Goal: Information Seeking & Learning: Stay updated

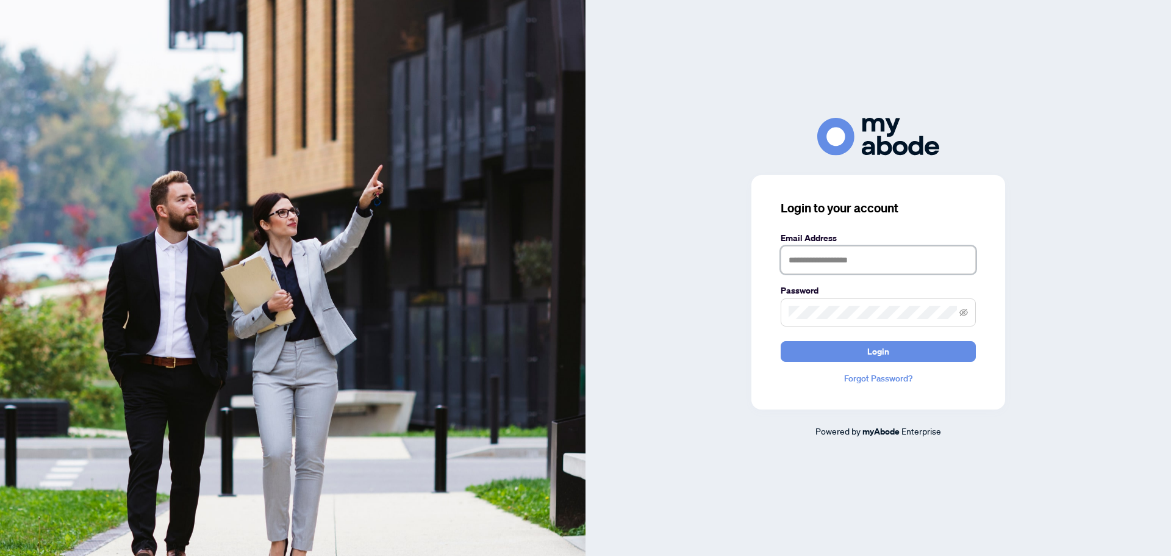
click at [861, 255] on input "text" at bounding box center [878, 260] width 195 height 28
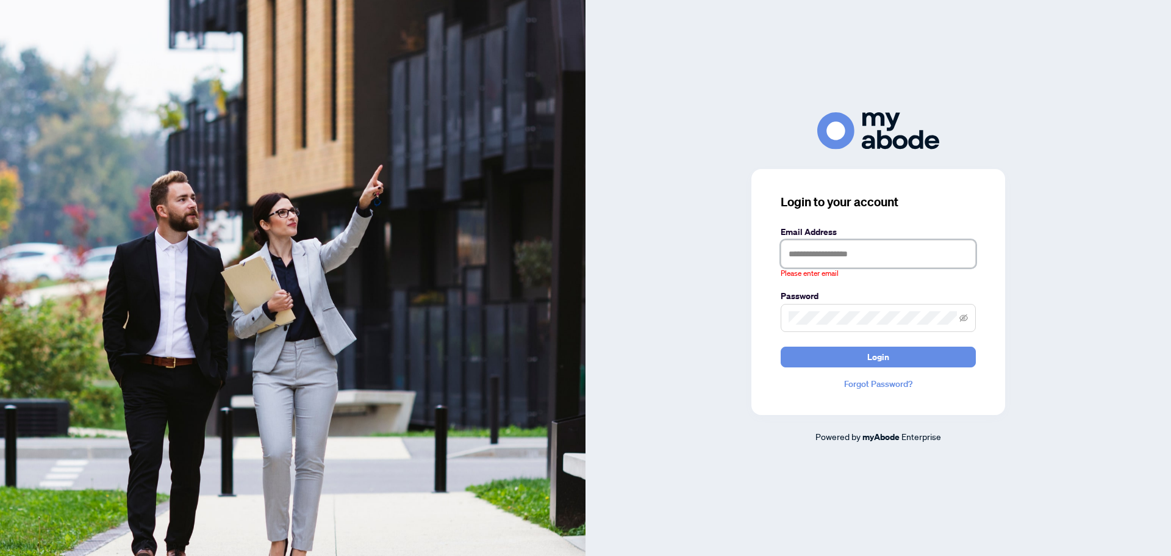
type input "**********"
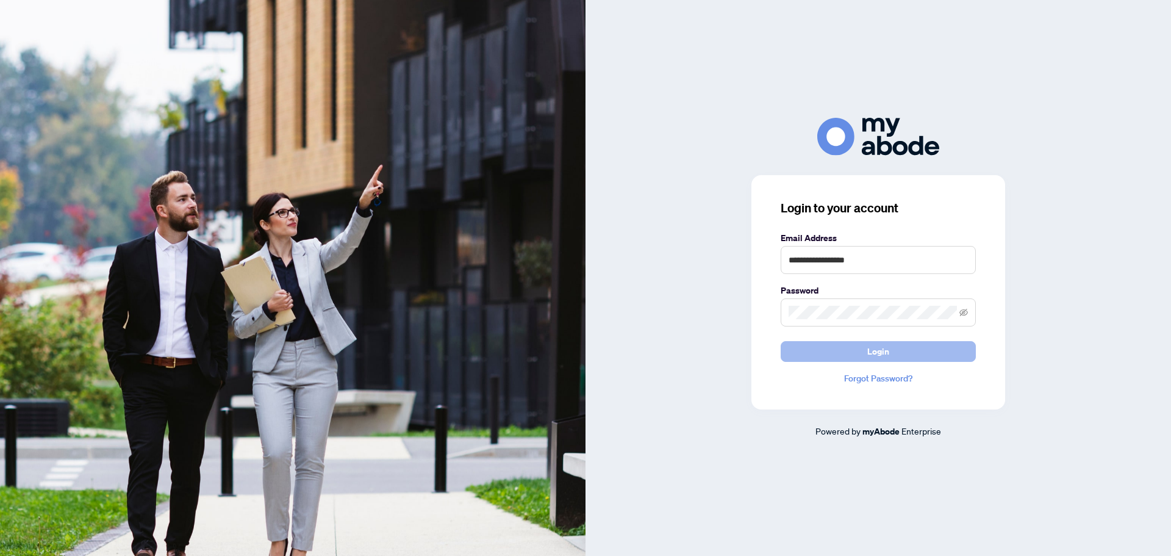
click at [894, 356] on button "Login" at bounding box center [878, 351] width 195 height 21
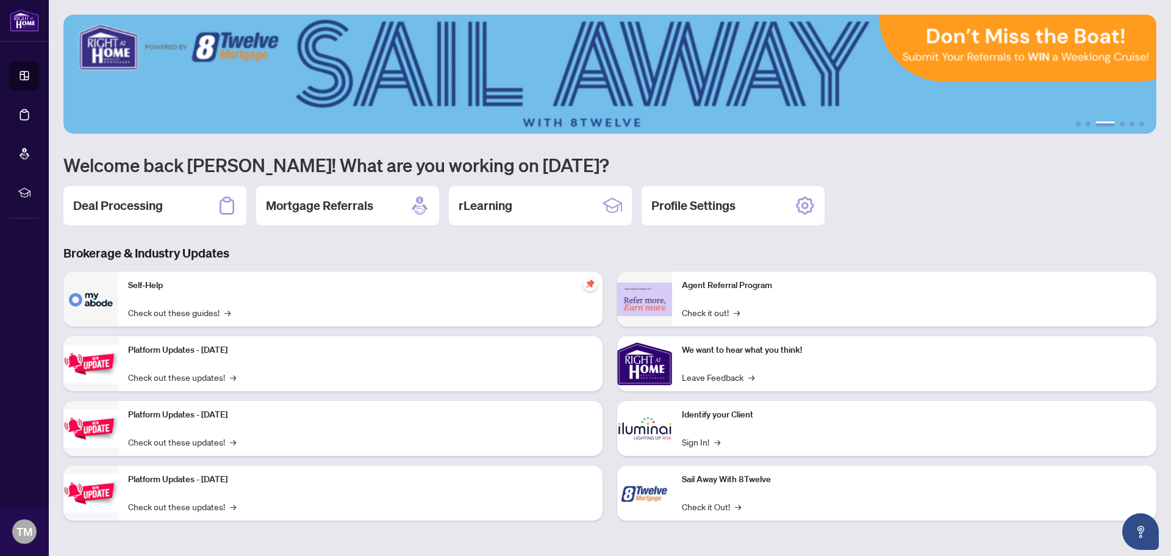
click at [199, 246] on h3 "Brokerage & Industry Updates" at bounding box center [609, 253] width 1093 height 17
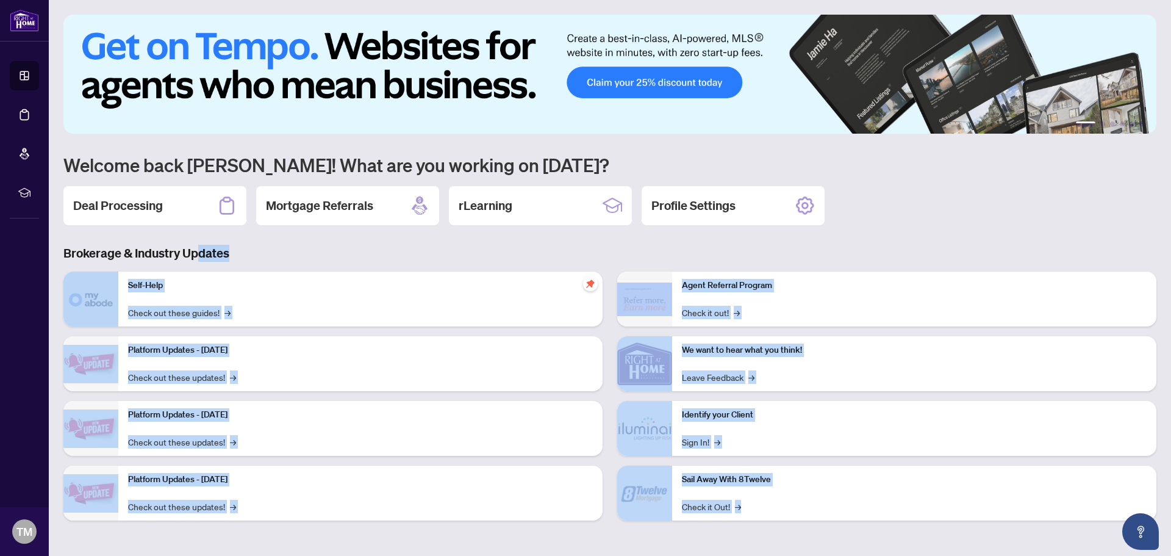
drag, startPoint x: 199, startPoint y: 246, endPoint x: 192, endPoint y: 530, distance: 284.3
click at [192, 530] on div "Brokerage & Industry Updates Self-Help Check out these guides! → Platform Updat…" at bounding box center [610, 392] width 1108 height 294
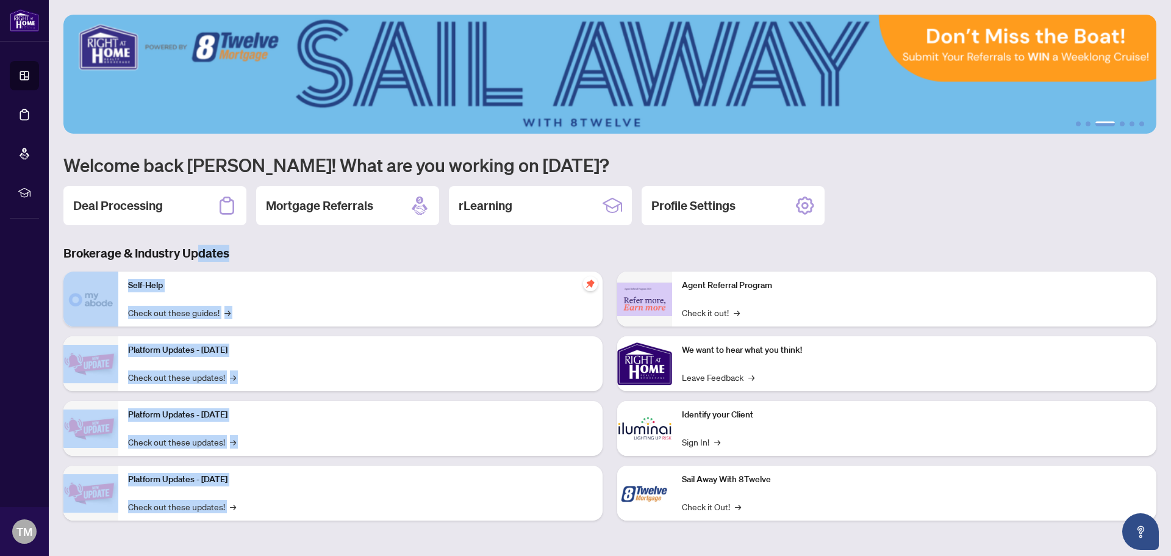
drag, startPoint x: 257, startPoint y: 474, endPoint x: 368, endPoint y: 501, distance: 113.6
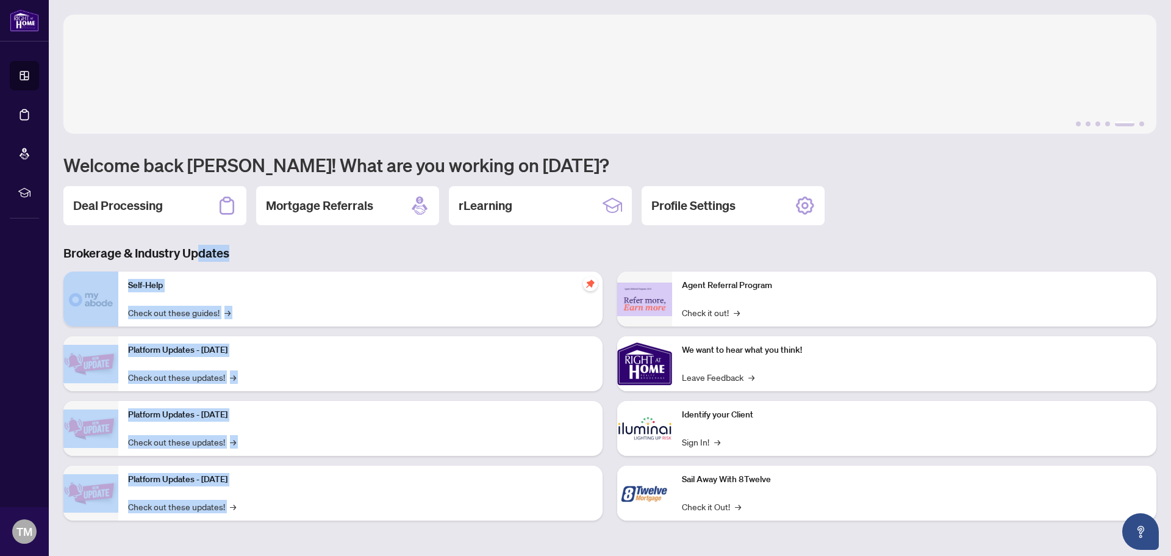
drag, startPoint x: 368, startPoint y: 501, endPoint x: 353, endPoint y: 515, distance: 20.7
